Goal: Transaction & Acquisition: Purchase product/service

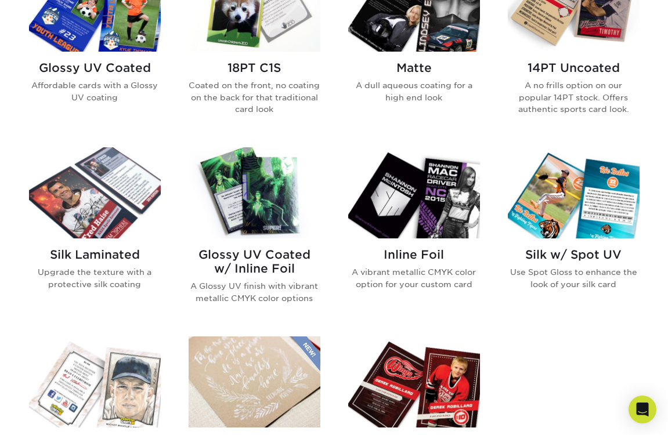
scroll to position [409, 0]
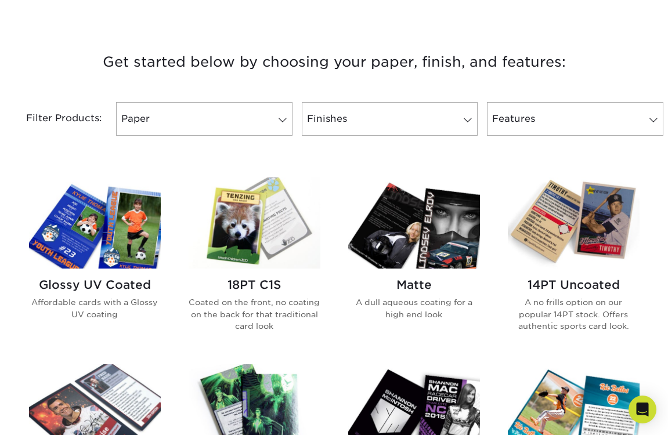
click at [122, 245] on img at bounding box center [95, 223] width 132 height 91
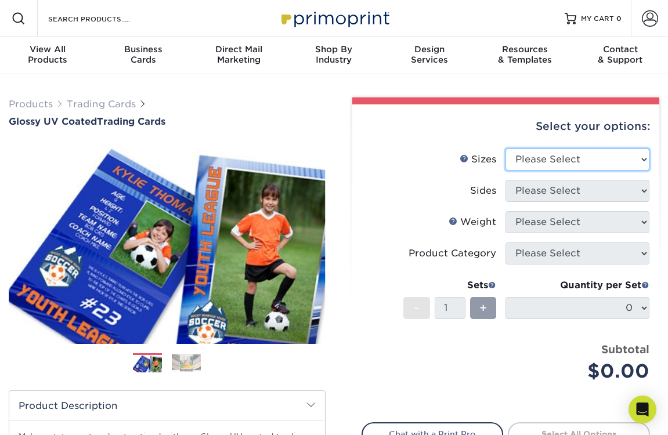
click at [566, 158] on select "Please Select 2.5" x 3.5"" at bounding box center [577, 160] width 144 height 22
click at [523, 161] on select "Please Select 2.5" x 3.5"" at bounding box center [577, 160] width 144 height 22
click at [533, 164] on select "Please Select 2.5" x 3.5"" at bounding box center [577, 160] width 144 height 22
select select "2.50x3.50"
click at [505, 149] on select "Please Select 2.5" x 3.5"" at bounding box center [577, 160] width 144 height 22
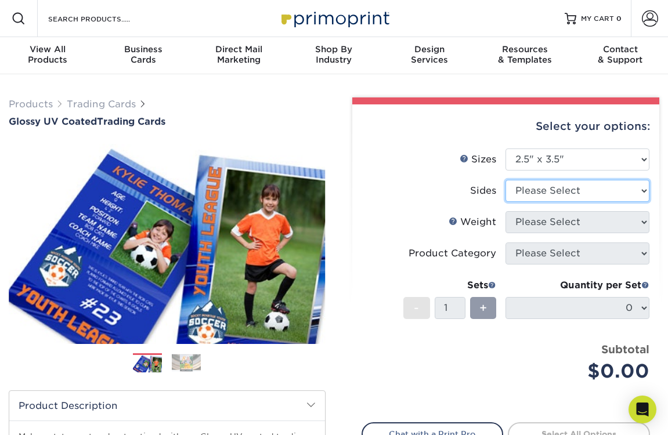
click at [528, 190] on select "Please Select Print Both Sides Print Front Only" at bounding box center [577, 191] width 144 height 22
select select "32d3c223-f82c-492b-b915-ba065a00862f"
click at [505, 180] on select "Please Select Print Both Sides Print Front Only" at bounding box center [577, 191] width 144 height 22
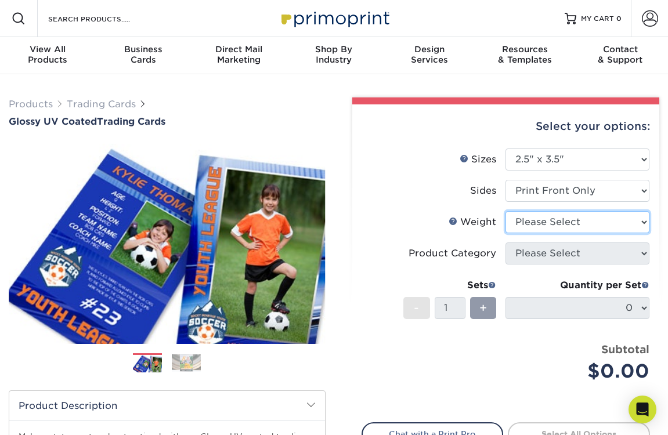
click at [524, 227] on select "Please Select 16PT 14PT 18PT C1S" at bounding box center [577, 222] width 144 height 22
select select "18PTC1S"
click at [505, 211] on select "Please Select 16PT 14PT 18PT C1S" at bounding box center [577, 222] width 144 height 22
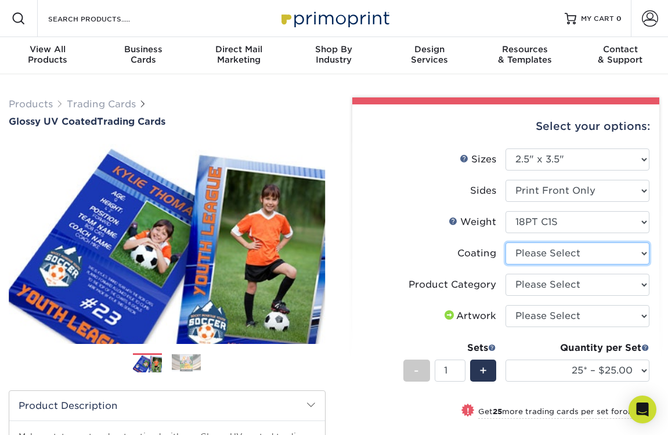
click at [523, 251] on select at bounding box center [577, 254] width 144 height 22
select select "1e8116af-acfc-44b1-83dc-8181aa338834"
click at [505, 243] on select at bounding box center [577, 254] width 144 height 22
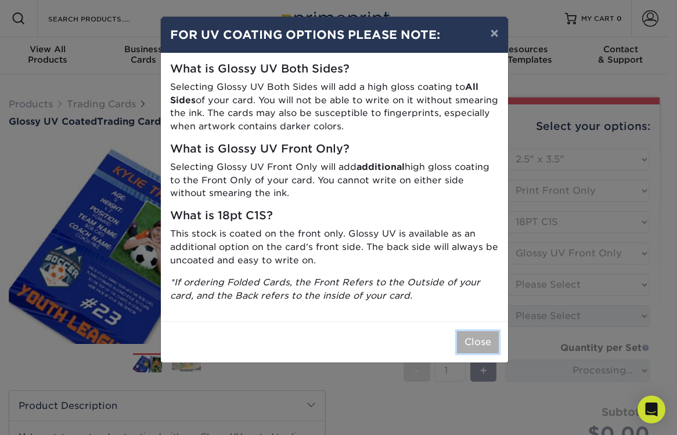
click at [478, 339] on button "Close" at bounding box center [478, 342] width 42 height 22
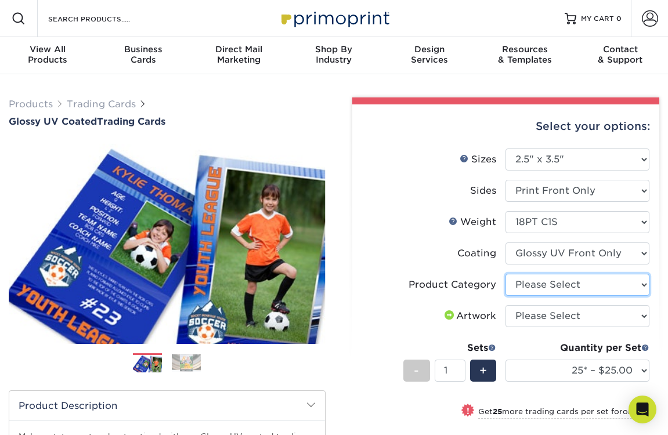
click at [550, 287] on select "Please Select Trading Cards" at bounding box center [577, 285] width 144 height 22
select select "c2f9bce9-36c2-409d-b101-c29d9d031e18"
click at [505, 274] on select "Please Select Trading Cards" at bounding box center [577, 285] width 144 height 22
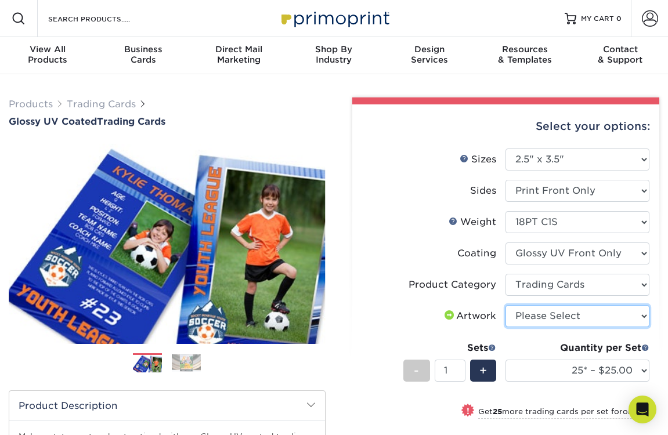
click at [545, 315] on select "Please Select I will upload files I need a design - $100" at bounding box center [577, 316] width 144 height 22
select select "upload"
click at [505, 305] on select "Please Select I will upload files I need a design - $100" at bounding box center [577, 316] width 144 height 22
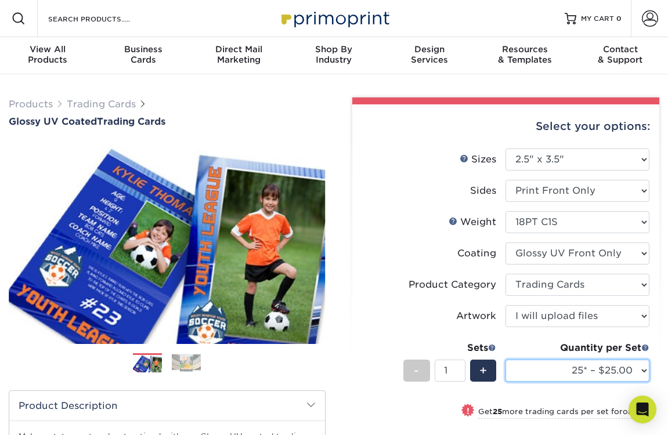
click at [577, 374] on select "25* – $25.00 50* – $27.00 75* – $28.00 100* – $38.00 250* – $48.00 500 – $58.00…" at bounding box center [577, 371] width 144 height 22
